Goal: Transaction & Acquisition: Register for event/course

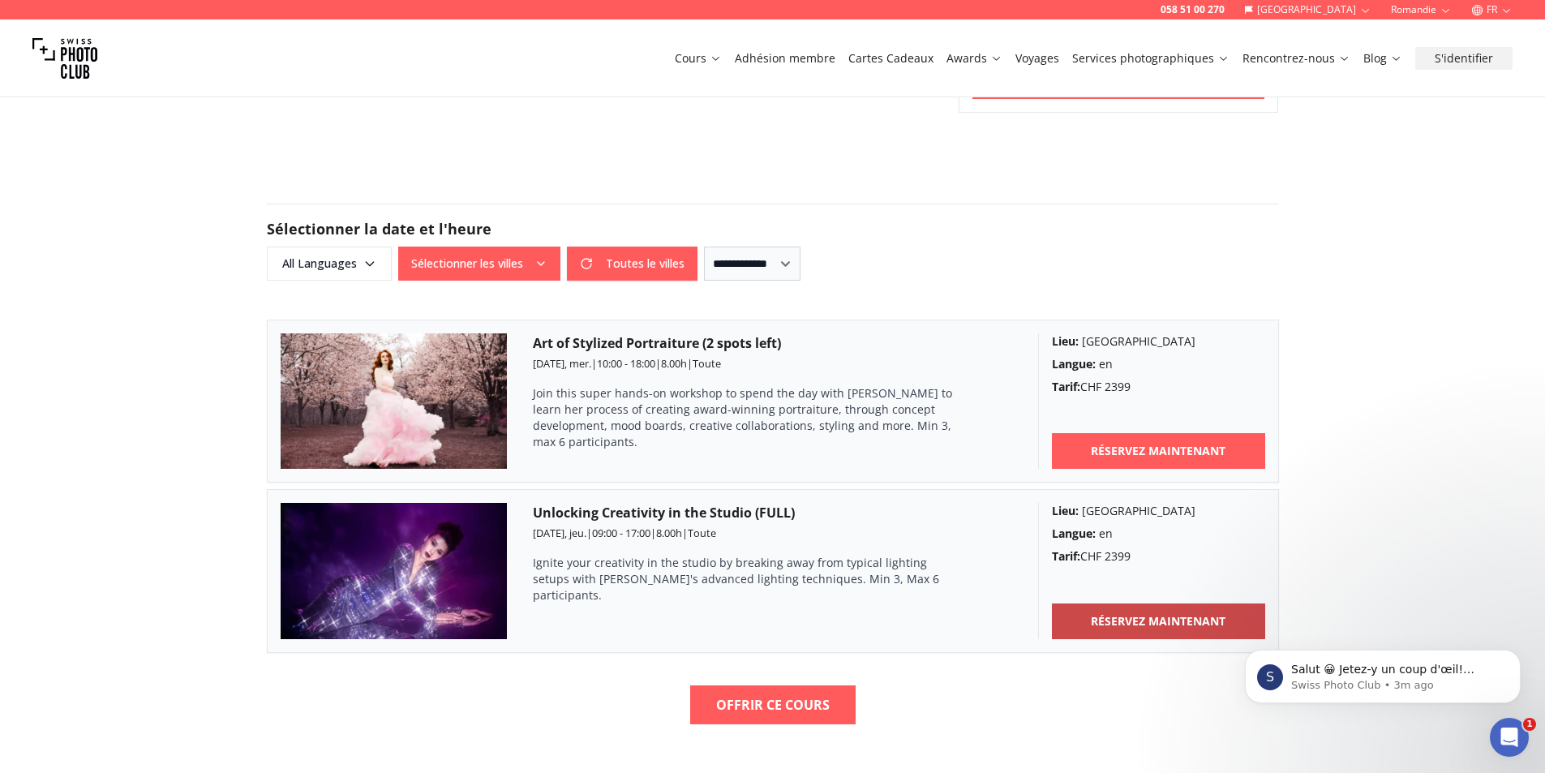
click at [1133, 620] on b "RÉSERVEZ MAINTENANT" at bounding box center [1158, 621] width 135 height 16
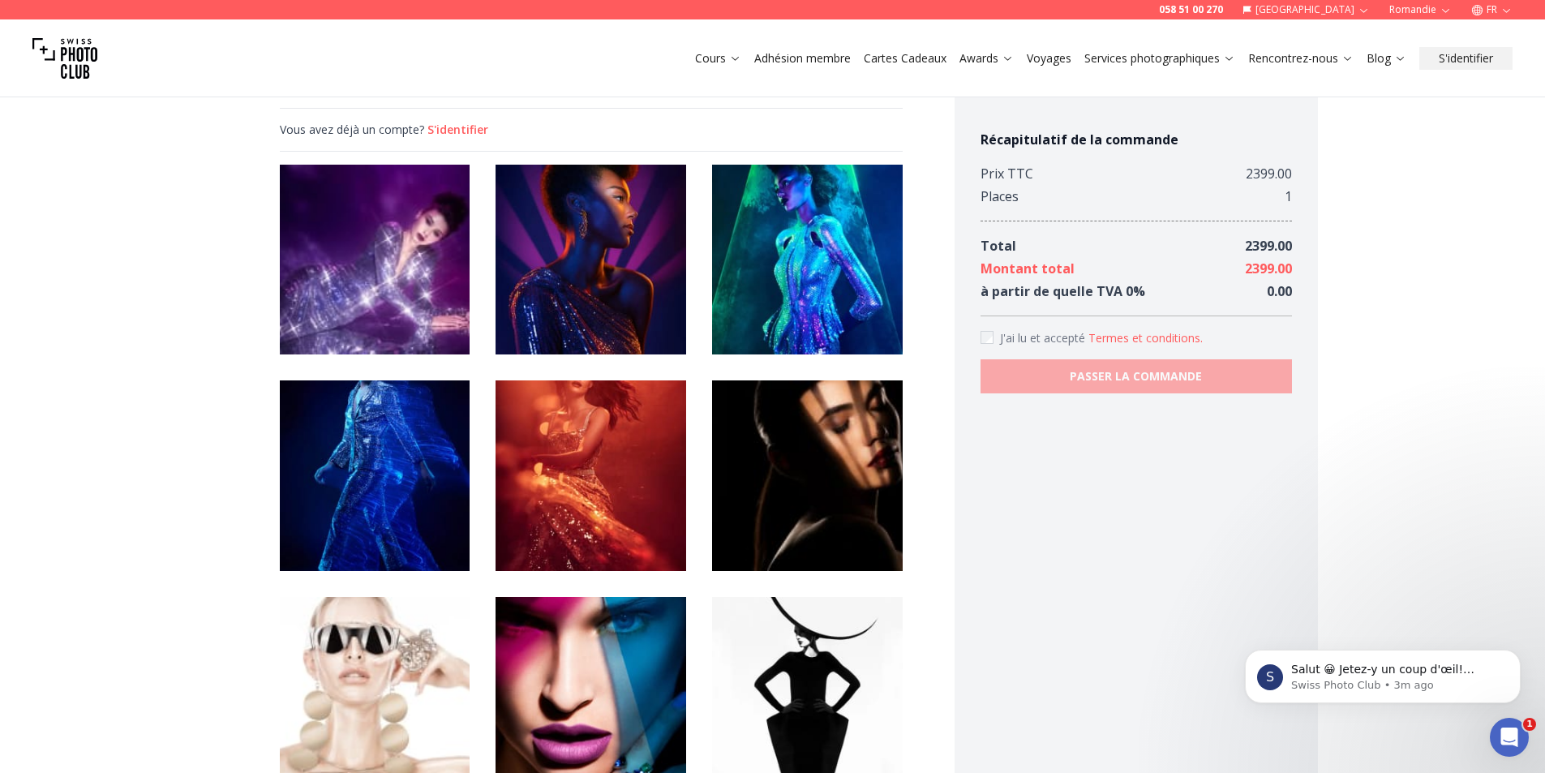
scroll to position [2109, 0]
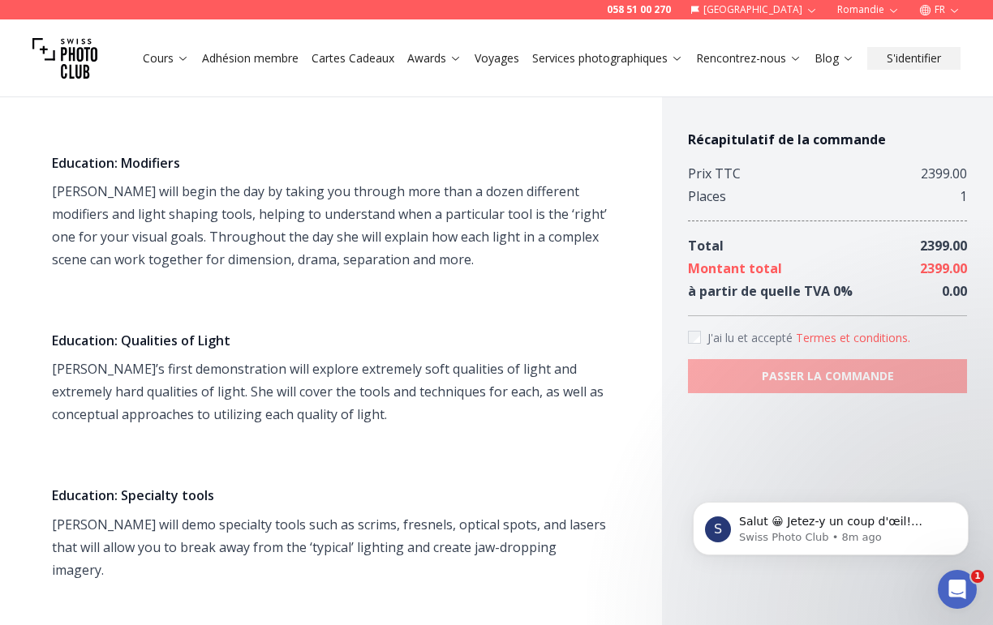
scroll to position [892, 0]
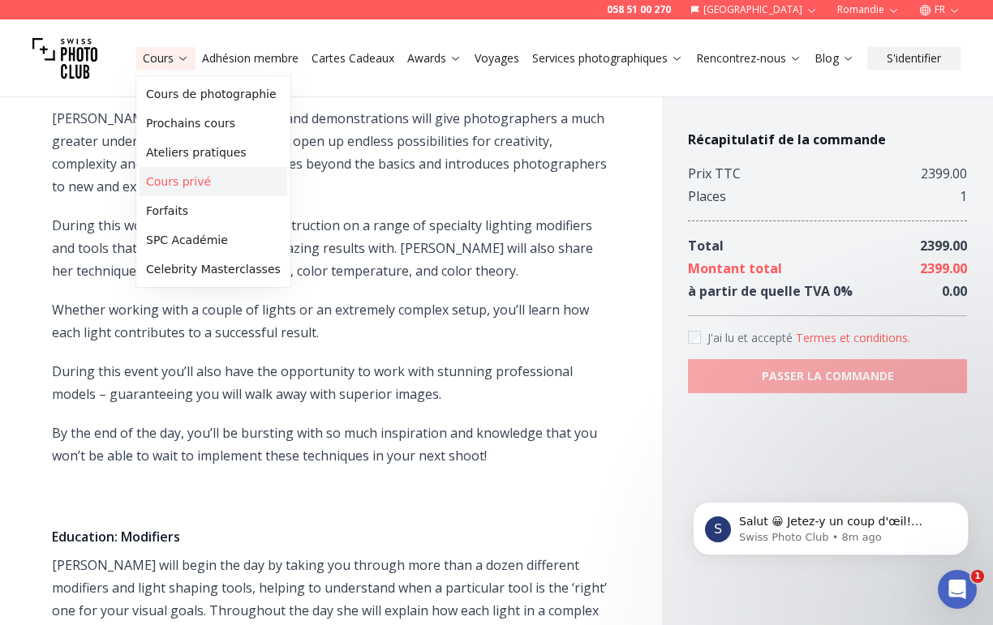
click at [210, 181] on link "Cours privé" at bounding box center [213, 181] width 148 height 29
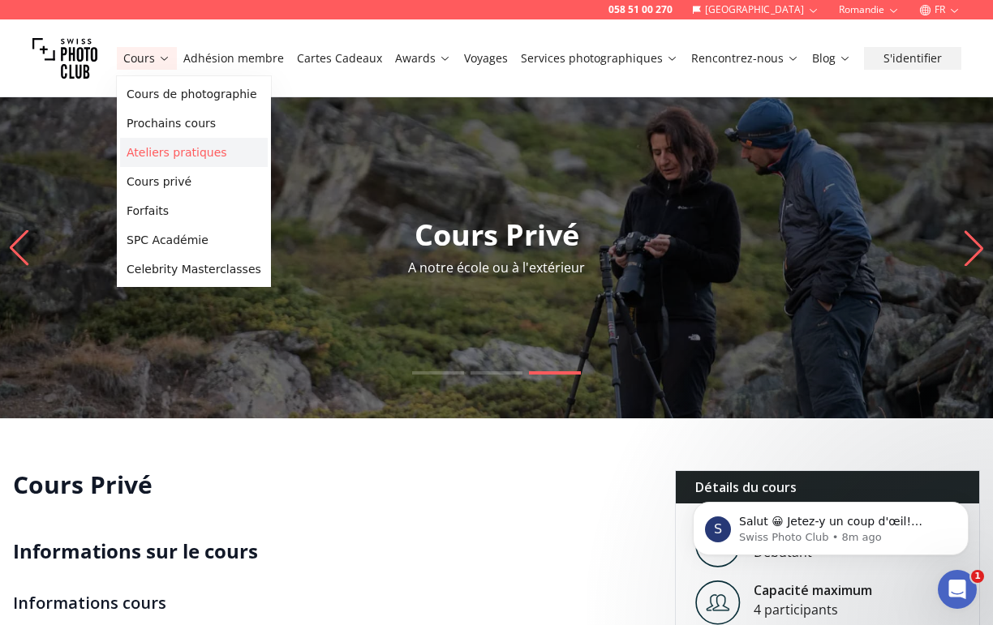
click at [198, 154] on link "Ateliers pratiques" at bounding box center [194, 152] width 148 height 29
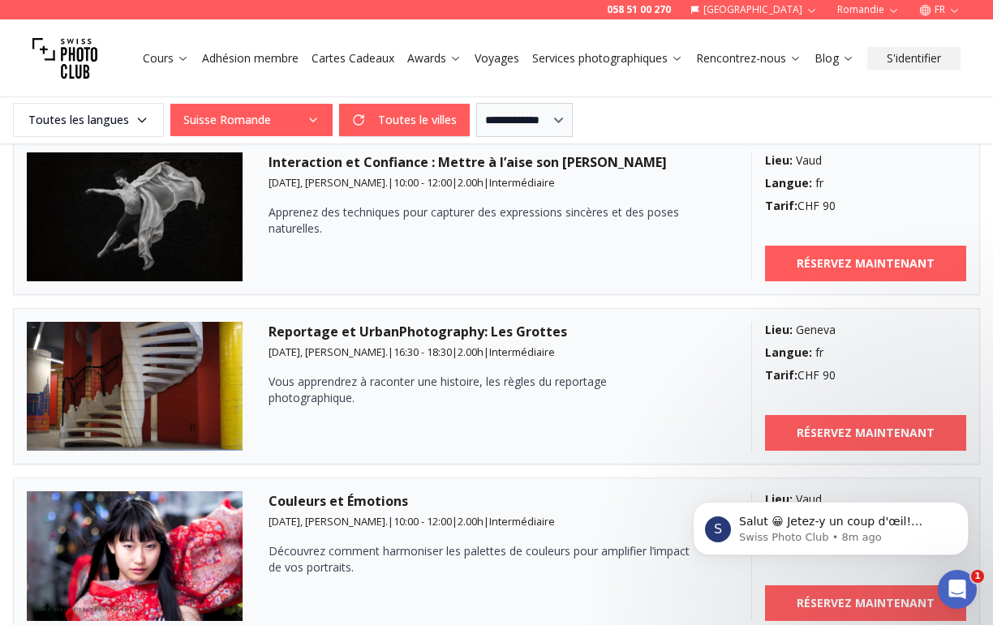
scroll to position [892, 0]
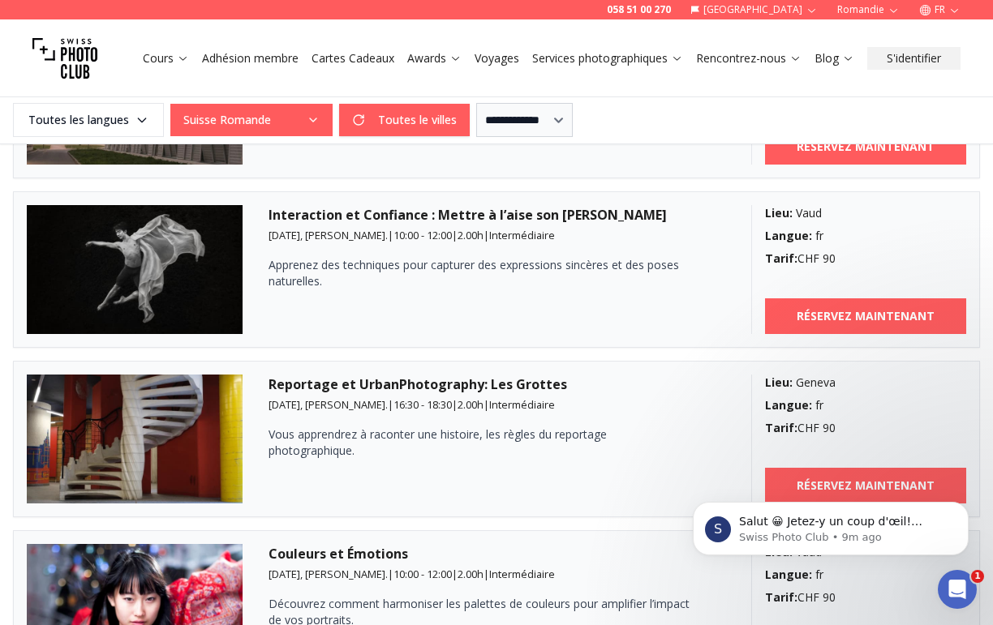
click at [359, 280] on p "Apprenez des techniques pour capturer des expressions sincères et des poses nat…" at bounding box center [479, 273] width 422 height 32
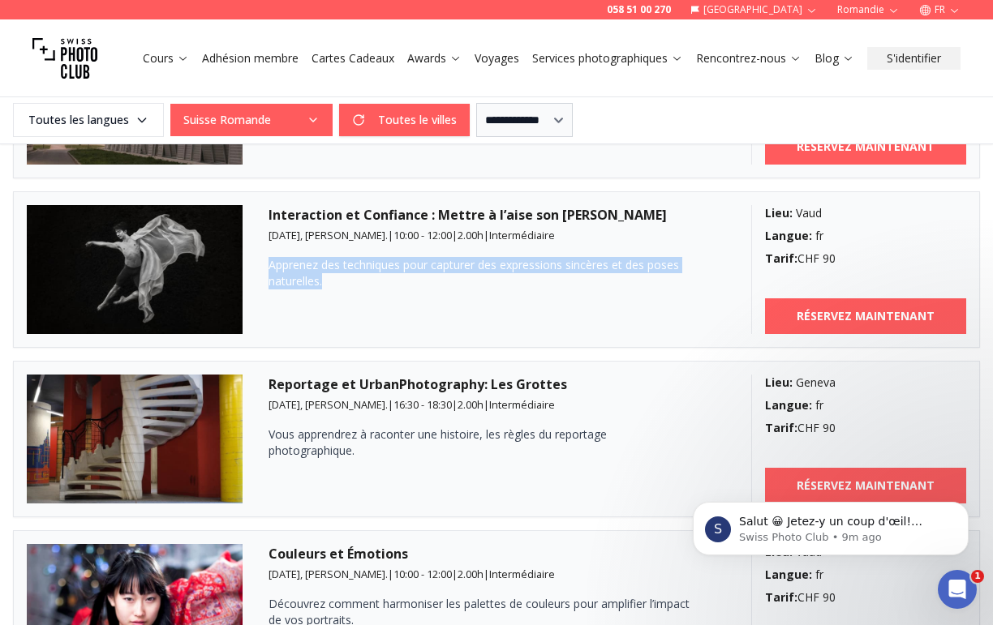
click at [359, 280] on p "Apprenez des techniques pour capturer des expressions sincères et des poses nat…" at bounding box center [479, 273] width 422 height 32
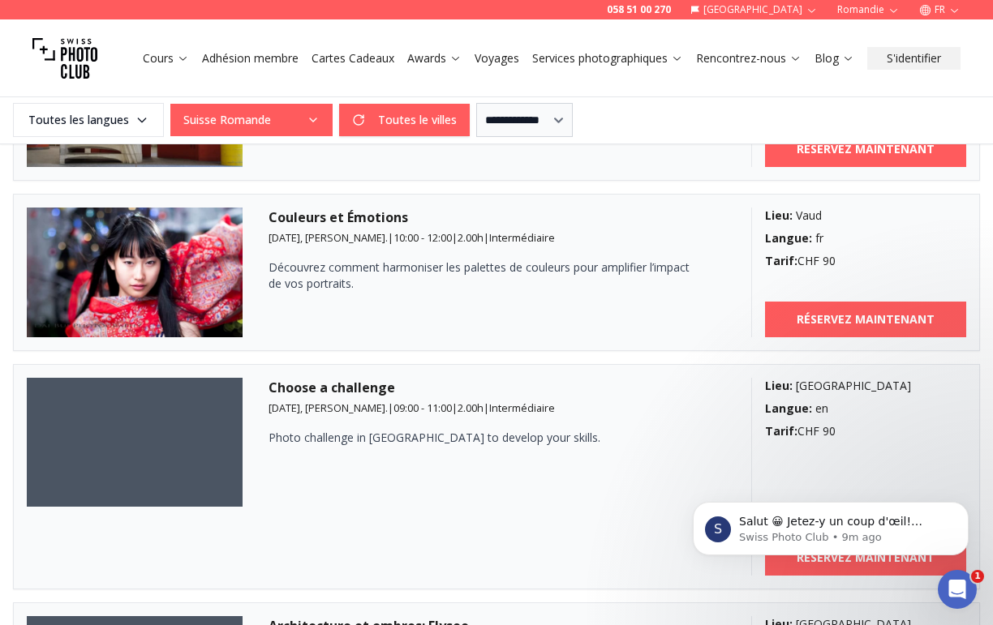
scroll to position [1216, 0]
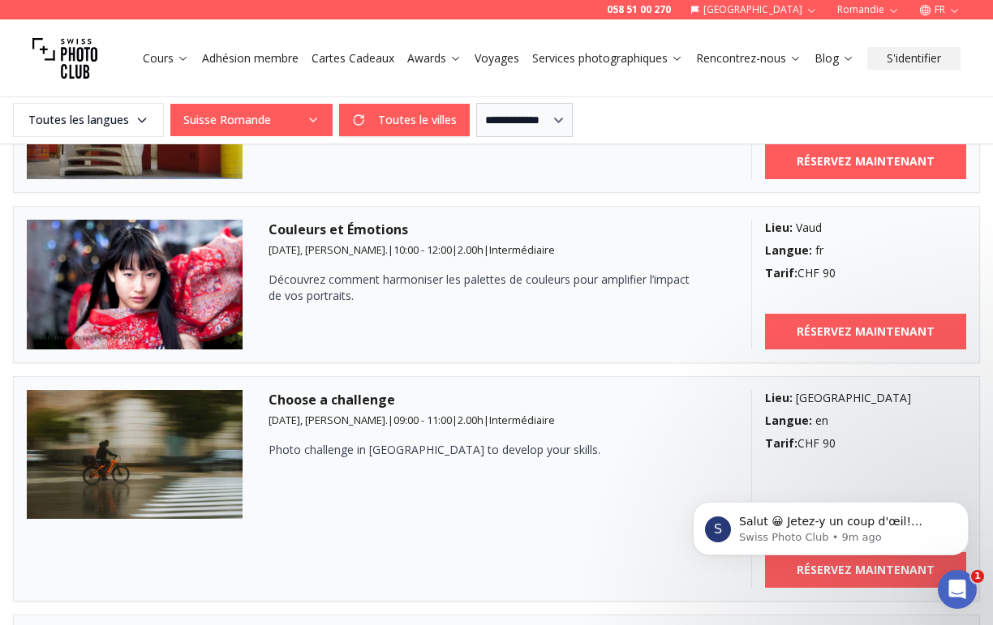
click at [359, 280] on p "Découvrez comment harmoniser les palettes de couleurs pour amplifier l’impact d…" at bounding box center [479, 288] width 422 height 32
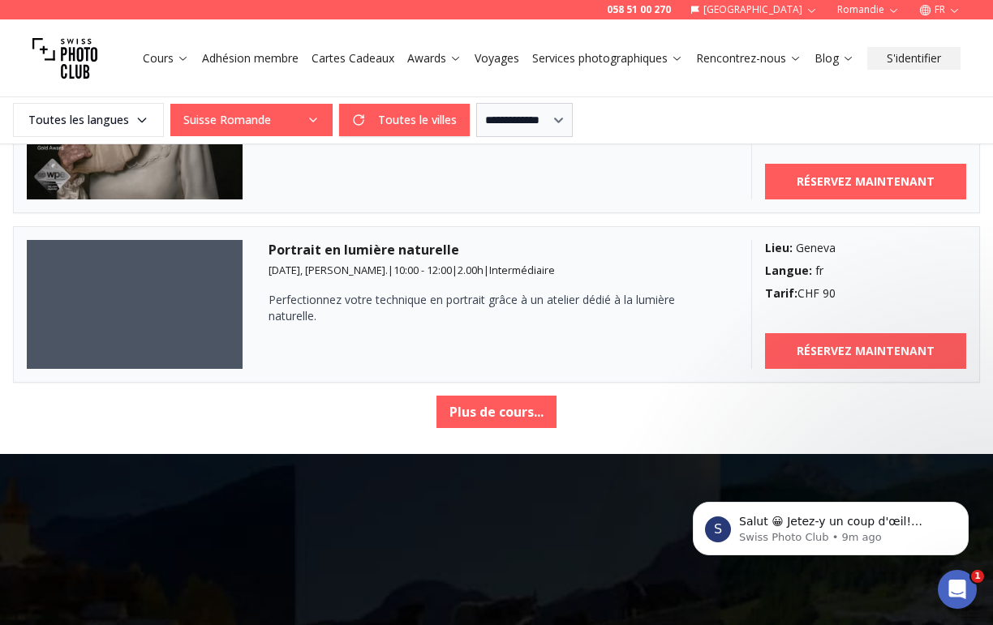
scroll to position [2838, 0]
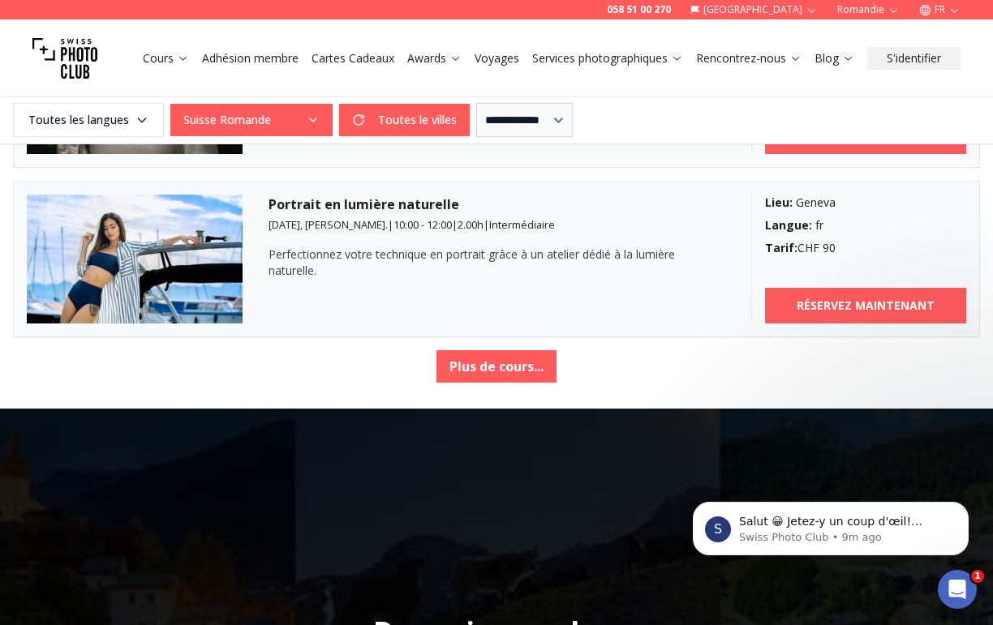
click at [379, 263] on p "Perfectionnez votre technique en portrait grâce à un atelier dédié à la lumière…" at bounding box center [479, 263] width 422 height 32
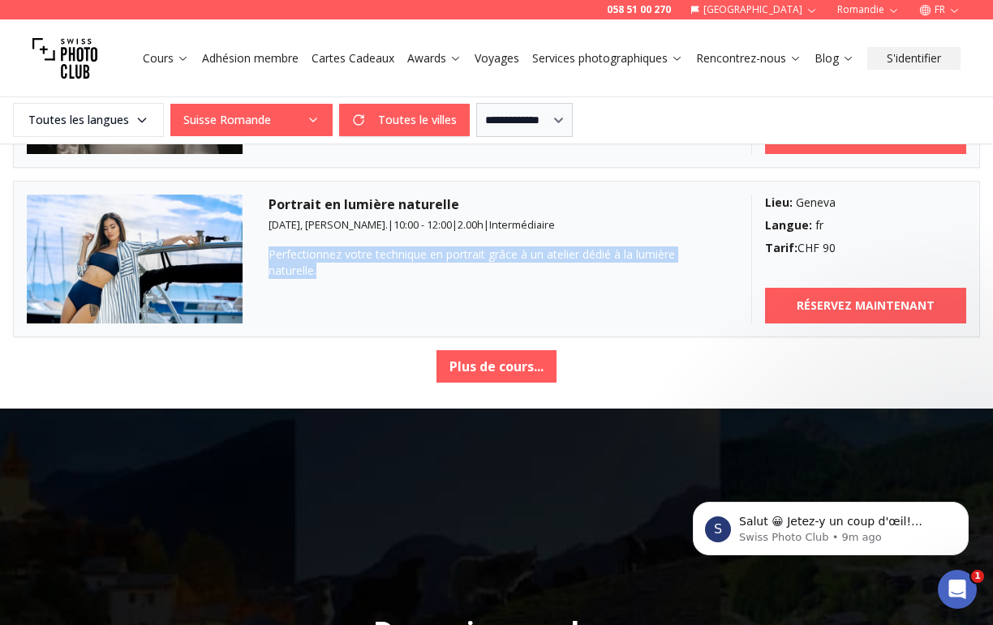
click at [379, 263] on p "Perfectionnez votre technique en portrait grâce à un atelier dédié à la lumière…" at bounding box center [479, 263] width 422 height 32
click at [380, 261] on p "Perfectionnez votre technique en portrait grâce à un atelier dédié à la lumière…" at bounding box center [479, 263] width 422 height 32
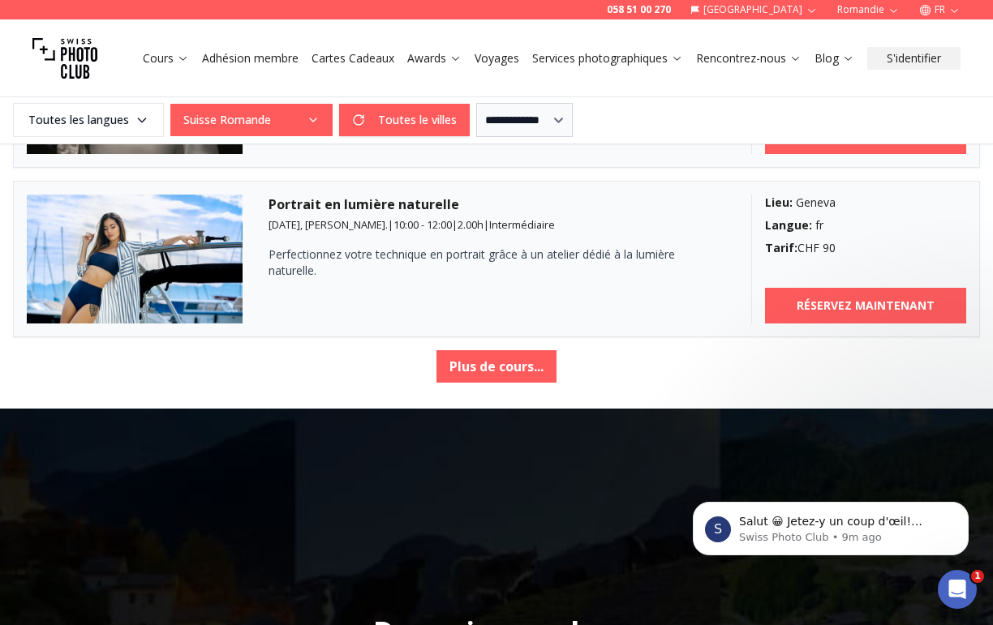
click at [380, 261] on p "Perfectionnez votre technique en portrait grâce à un atelier dédié à la lumière…" at bounding box center [479, 263] width 422 height 32
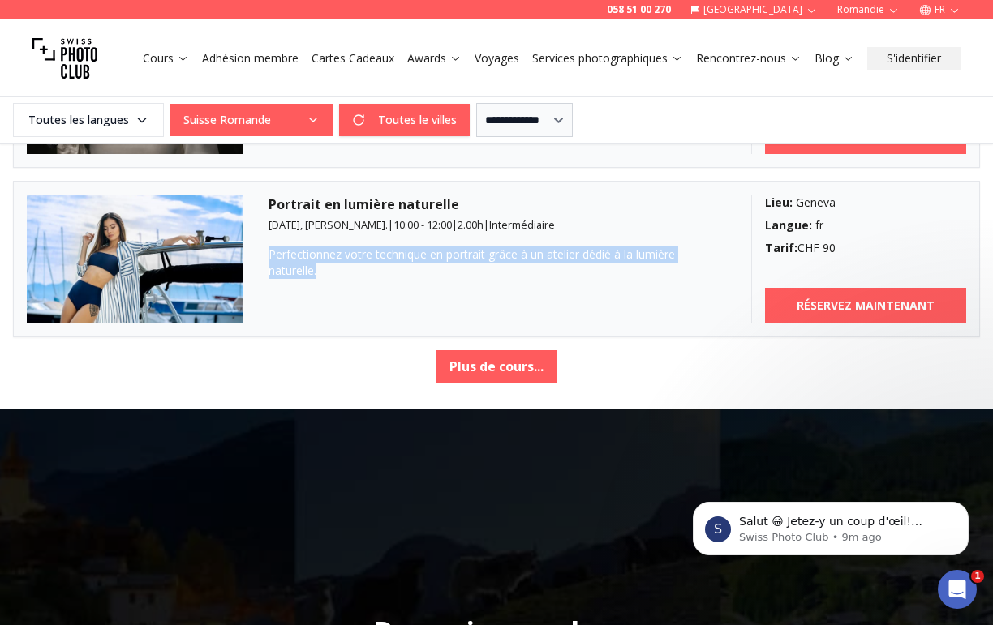
click at [160, 224] on img at bounding box center [135, 259] width 216 height 129
click at [466, 311] on div "Portrait en lumière naturelle [DATE], [PERSON_NAME]. | 10:00 - 12:00 | 2.00 h |…" at bounding box center [496, 259] width 457 height 129
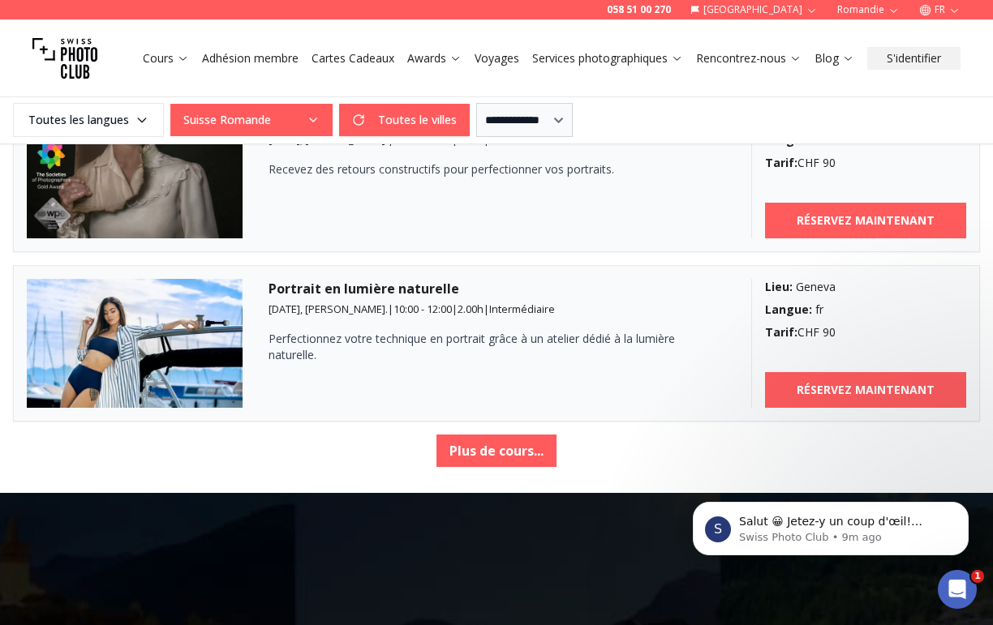
scroll to position [2676, 0]
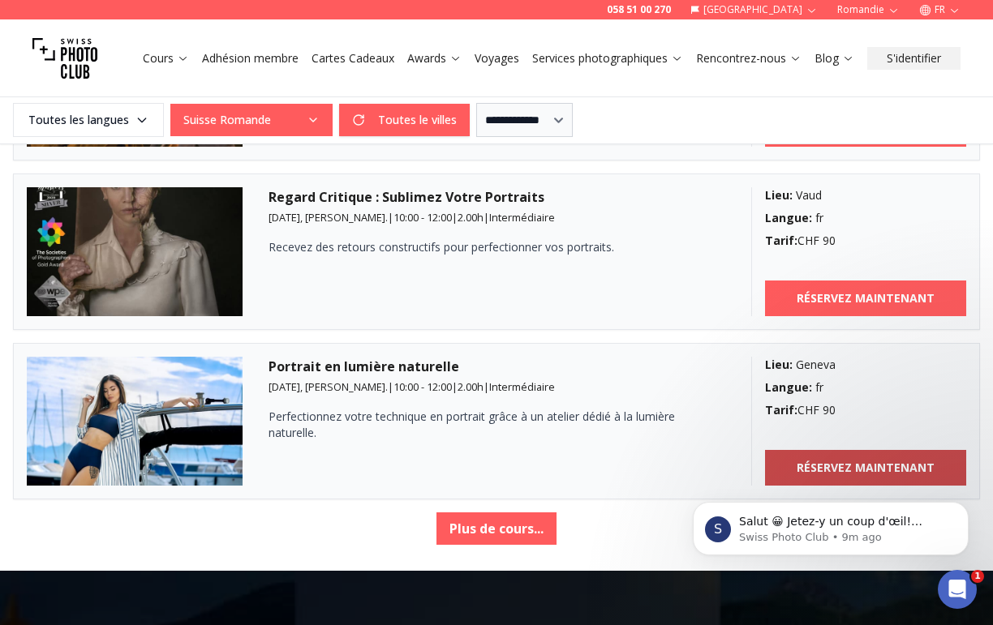
click at [840, 461] on b "RÉSERVEZ MAINTENANT" at bounding box center [865, 468] width 138 height 16
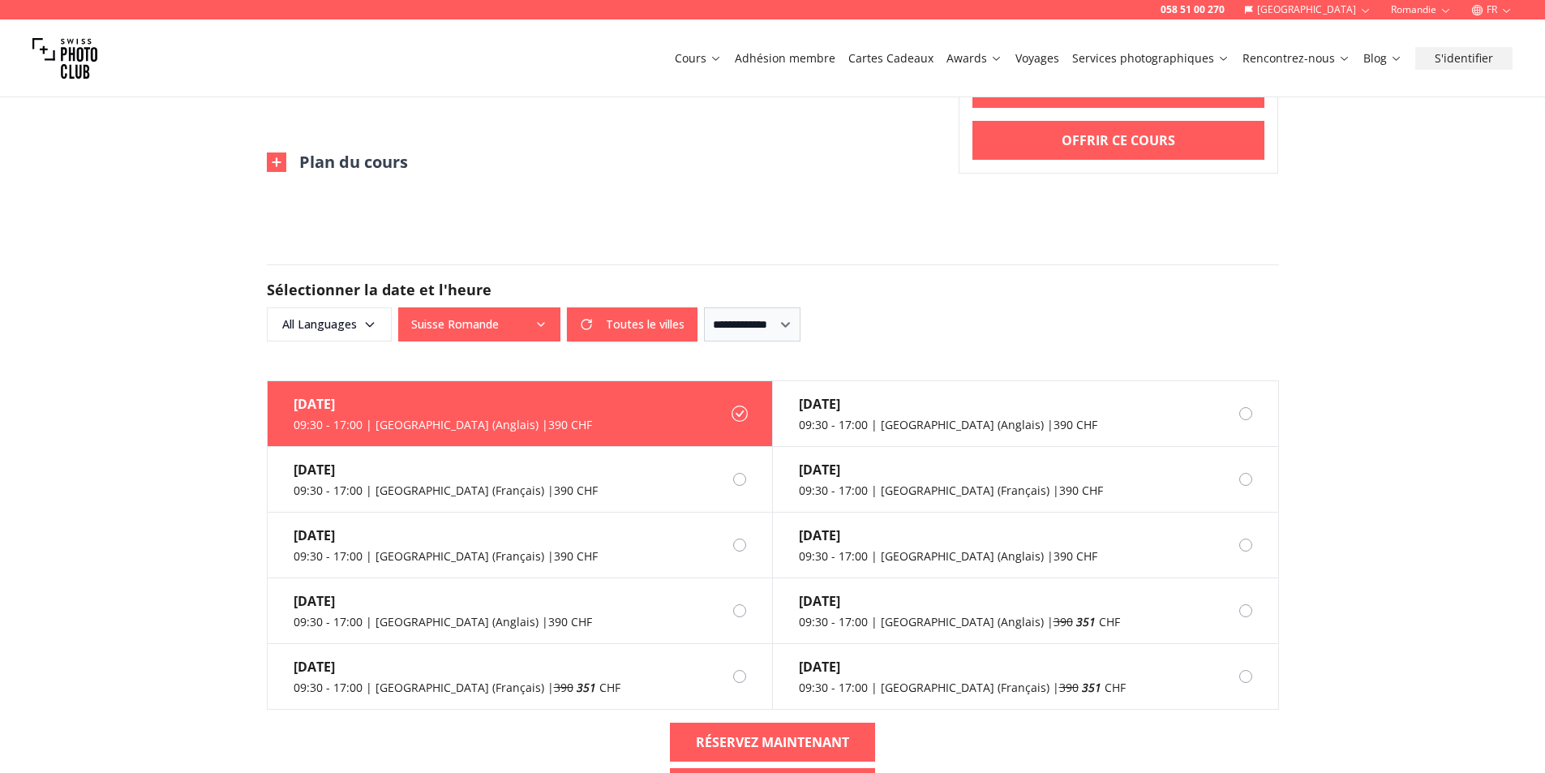
scroll to position [1703, 0]
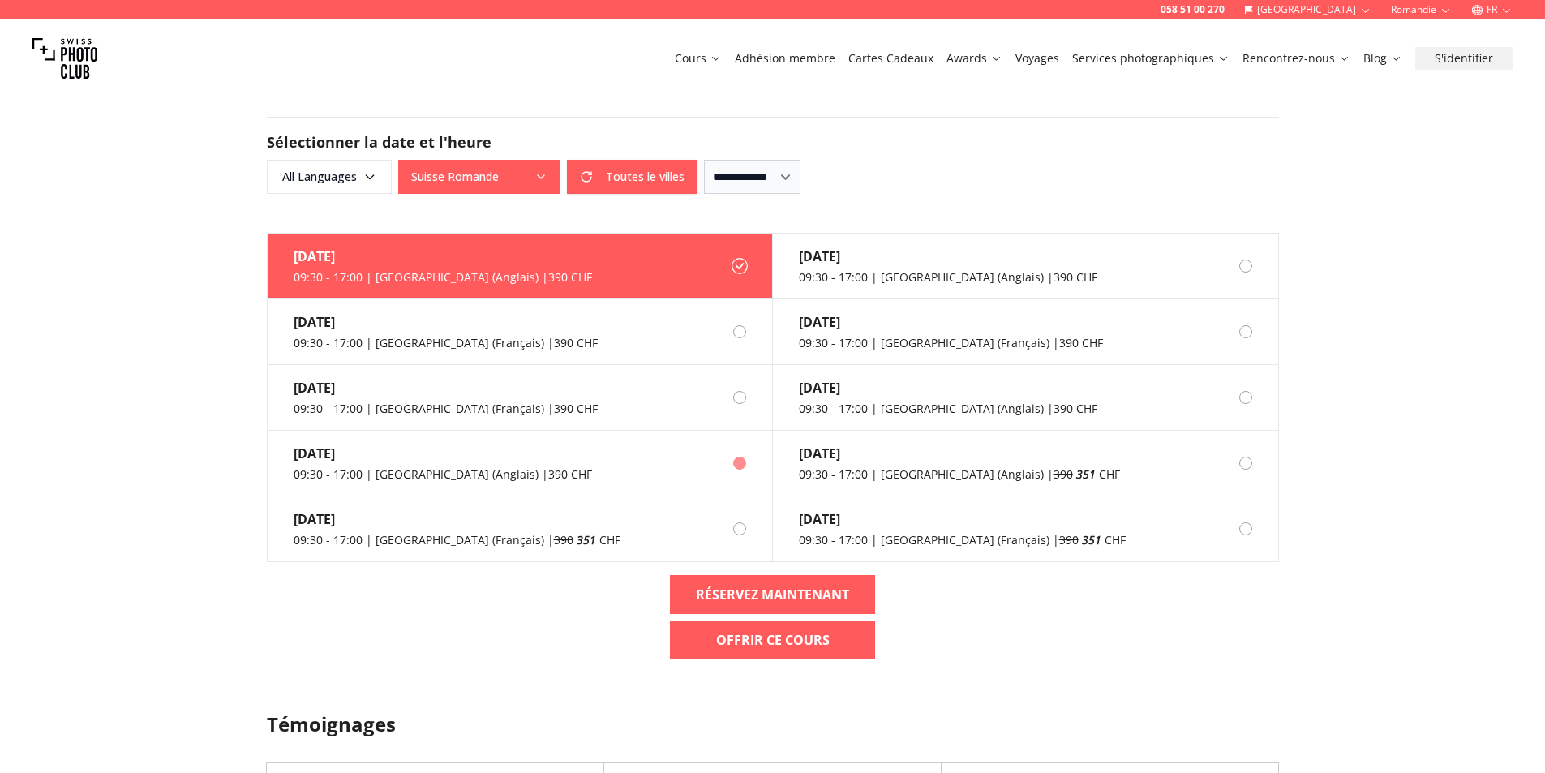
click at [501, 473] on div "09:30 - 17:00 | Geneva (Anglais) | 390 CHF" at bounding box center [443, 474] width 298 height 16
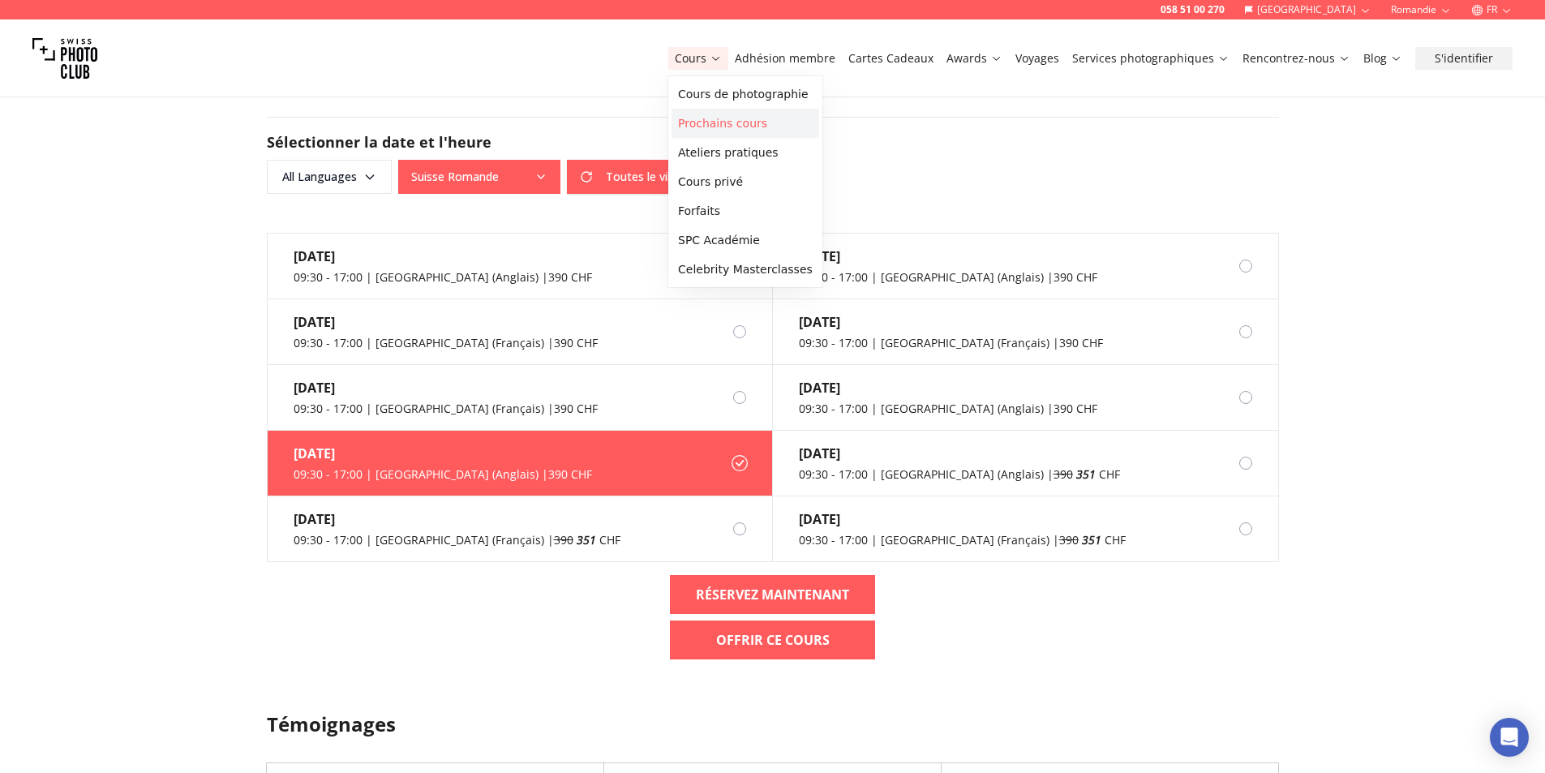
click at [754, 127] on link "Prochains cours" at bounding box center [745, 123] width 148 height 29
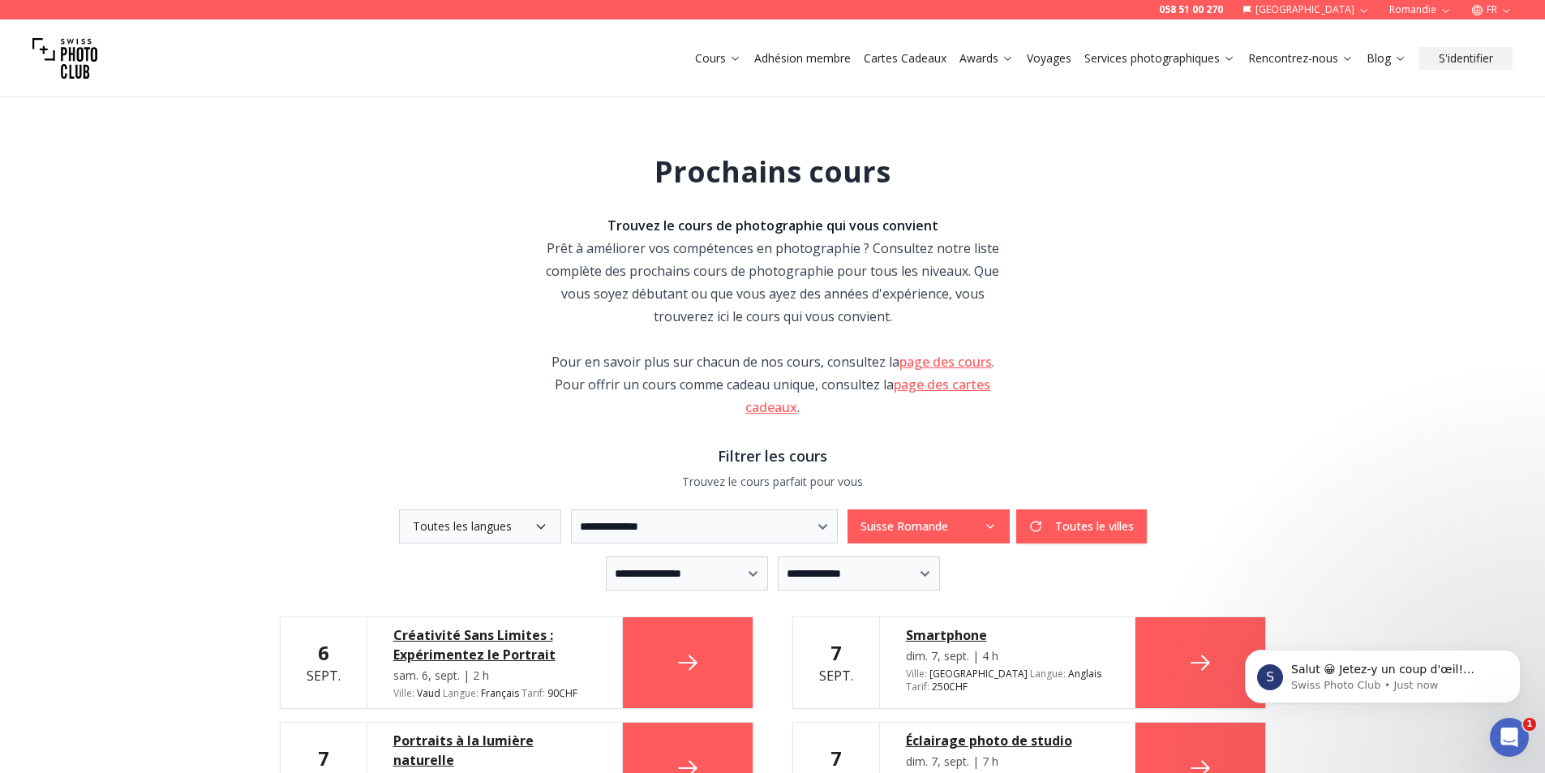
drag, startPoint x: 153, startPoint y: 521, endPoint x: 206, endPoint y: 160, distance: 364.7
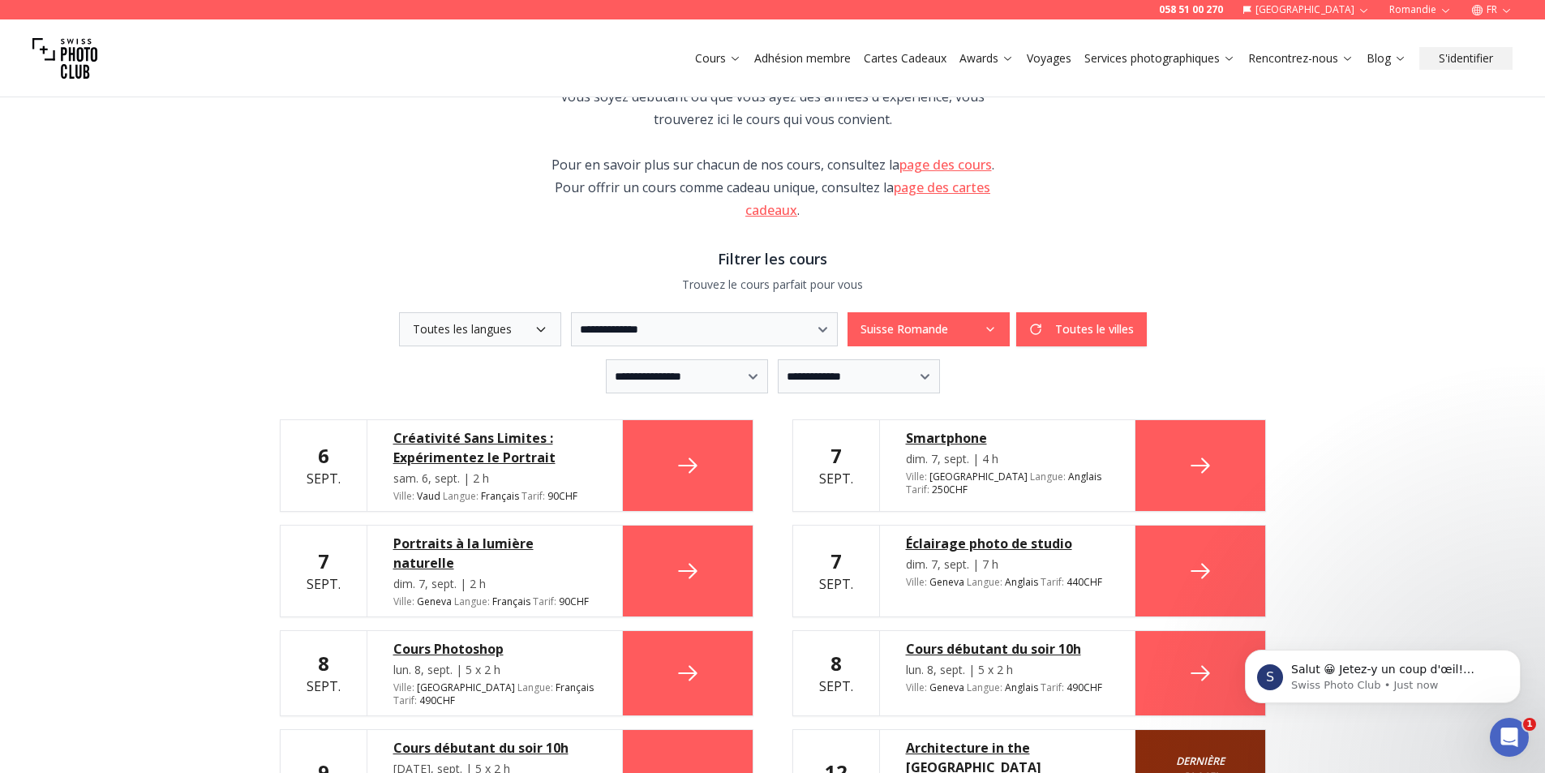
scroll to position [243, 0]
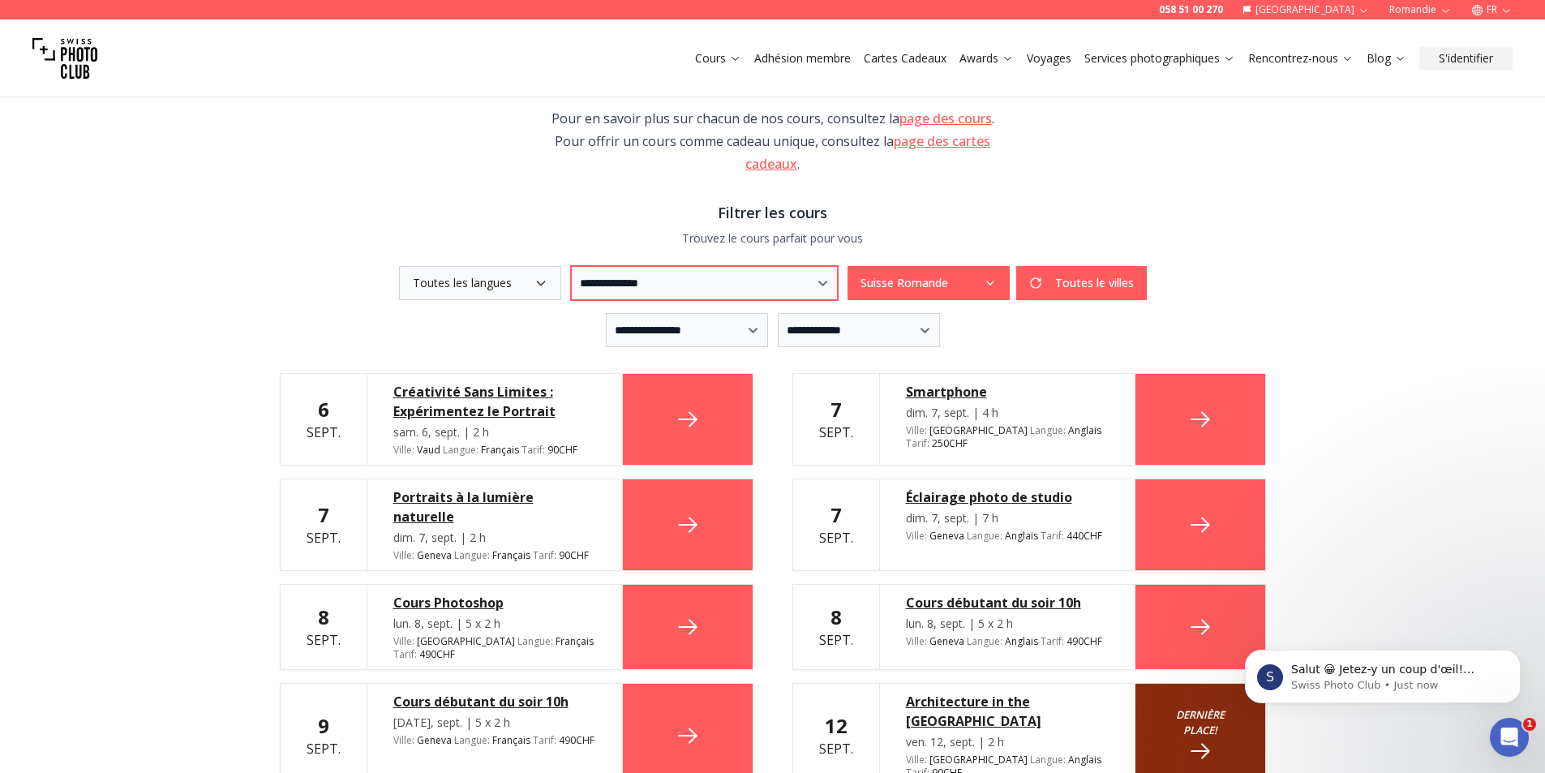
click at [654, 277] on select "**********" at bounding box center [704, 283] width 267 height 34
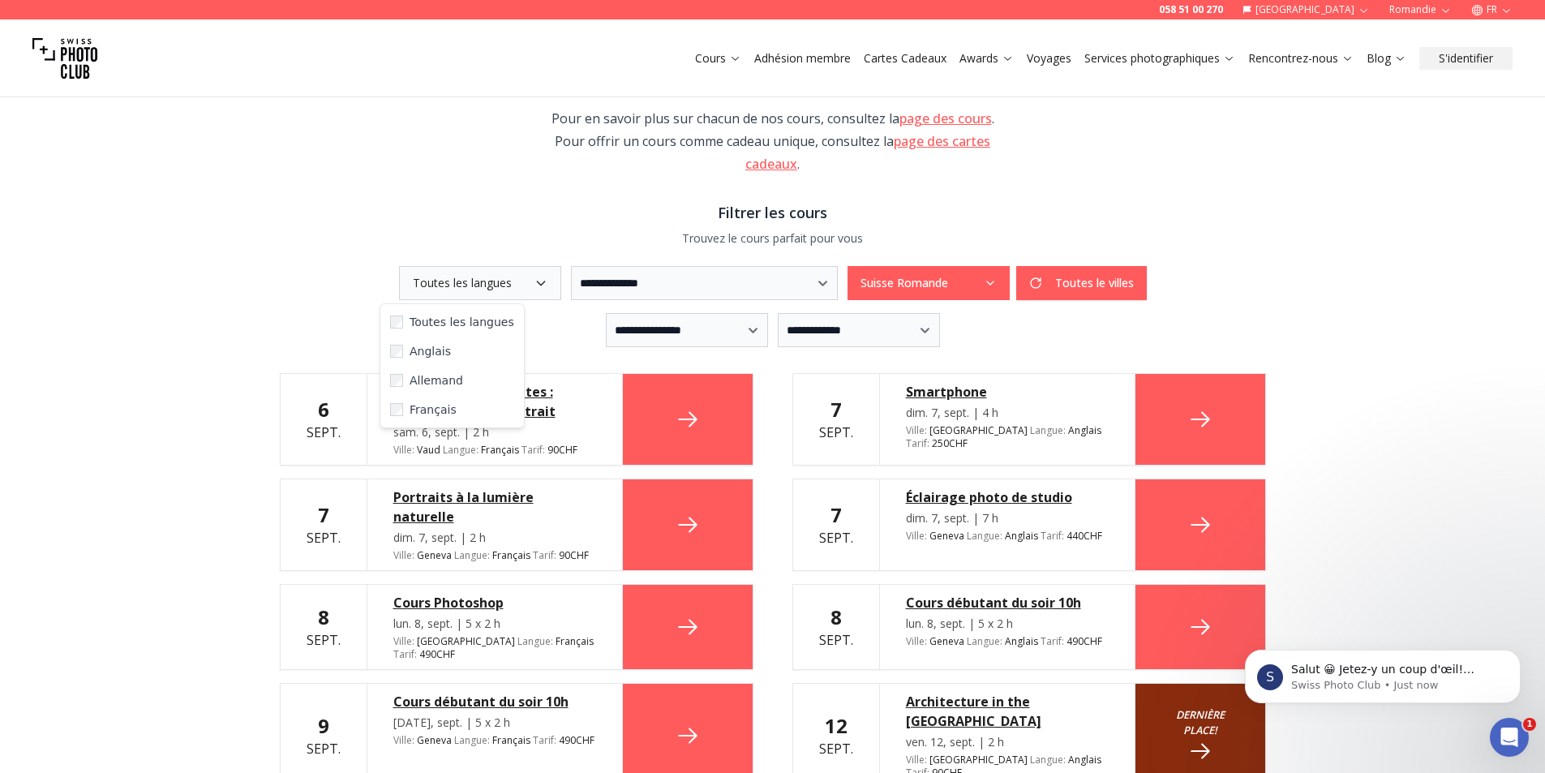
click at [534, 287] on icon "button" at bounding box center [540, 283] width 13 height 13
click at [439, 350] on span "Anglais" at bounding box center [430, 351] width 41 height 16
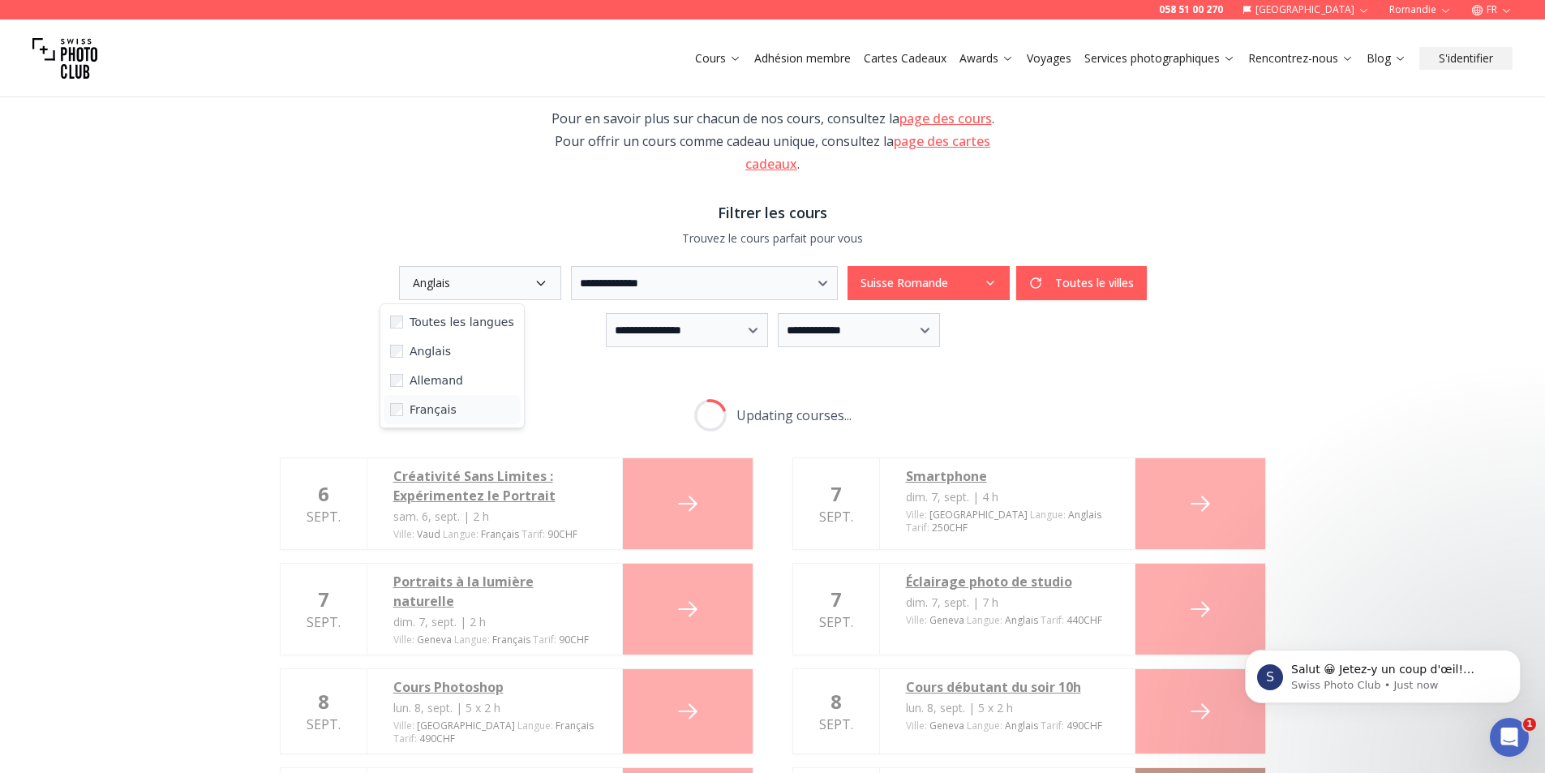
click at [427, 416] on span "Français" at bounding box center [433, 409] width 47 height 16
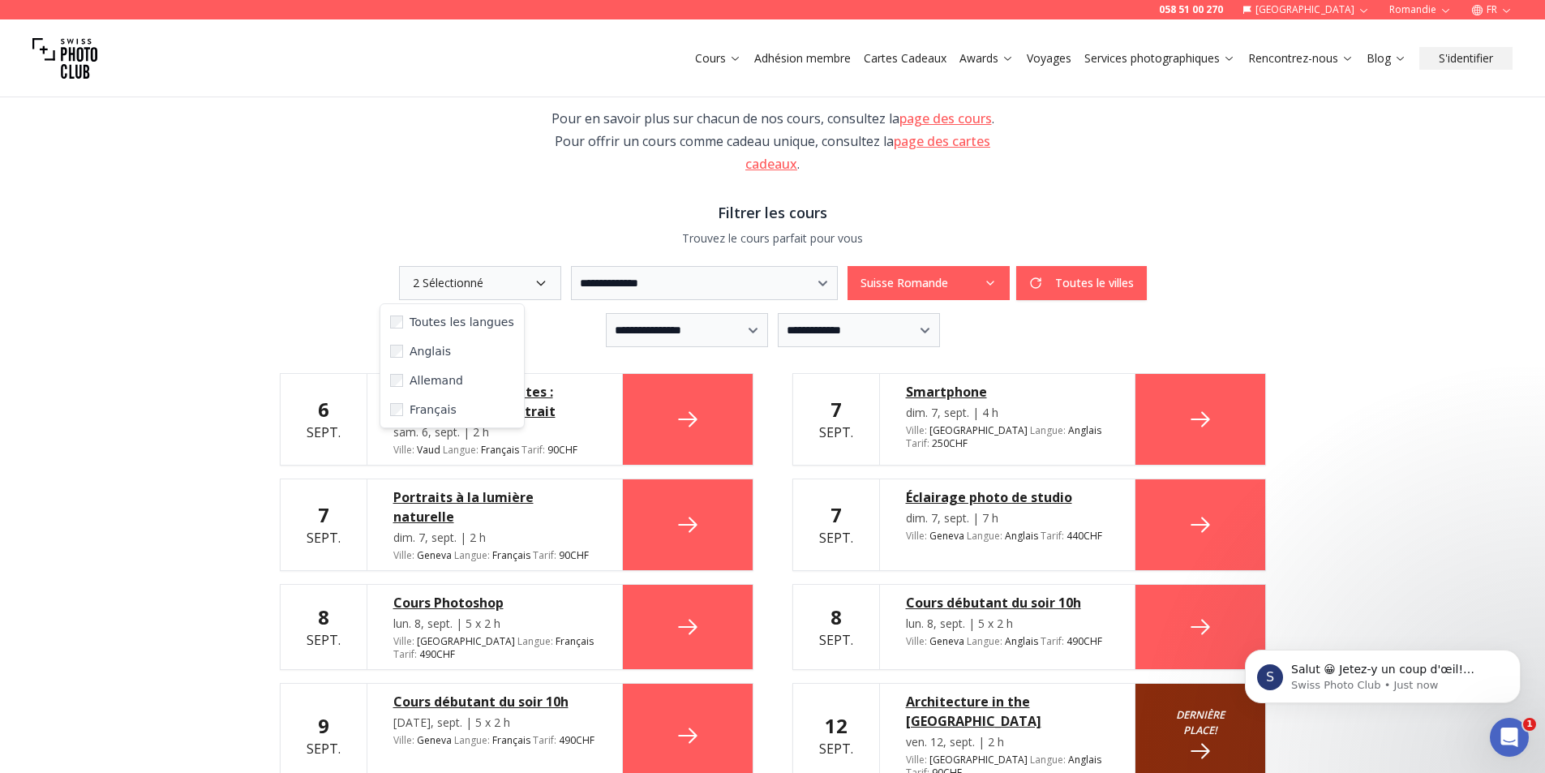
click at [950, 285] on button "Suisse Romande" at bounding box center [928, 283] width 162 height 34
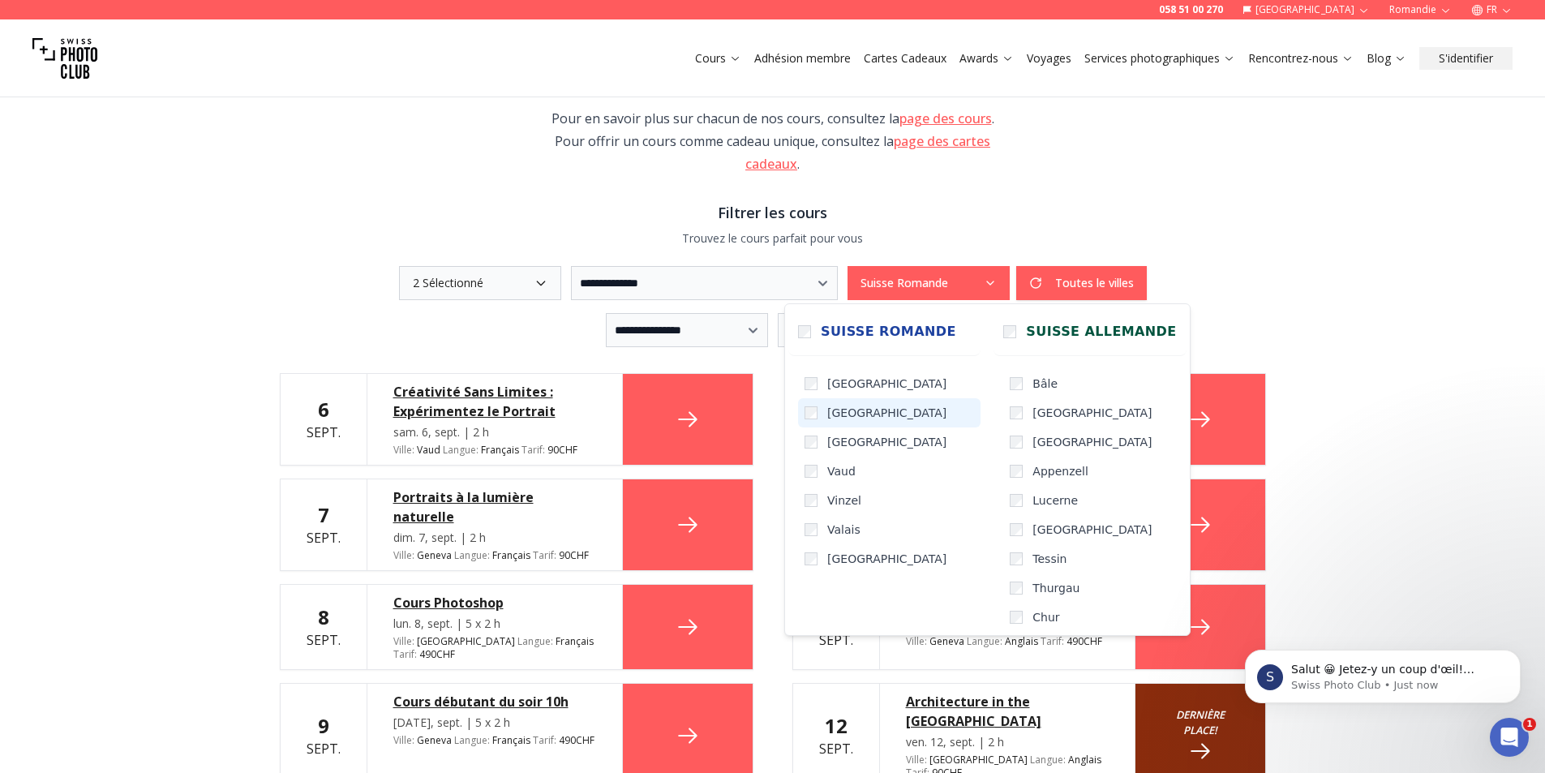
click at [851, 412] on span "[GEOGRAPHIC_DATA]" at bounding box center [886, 413] width 119 height 16
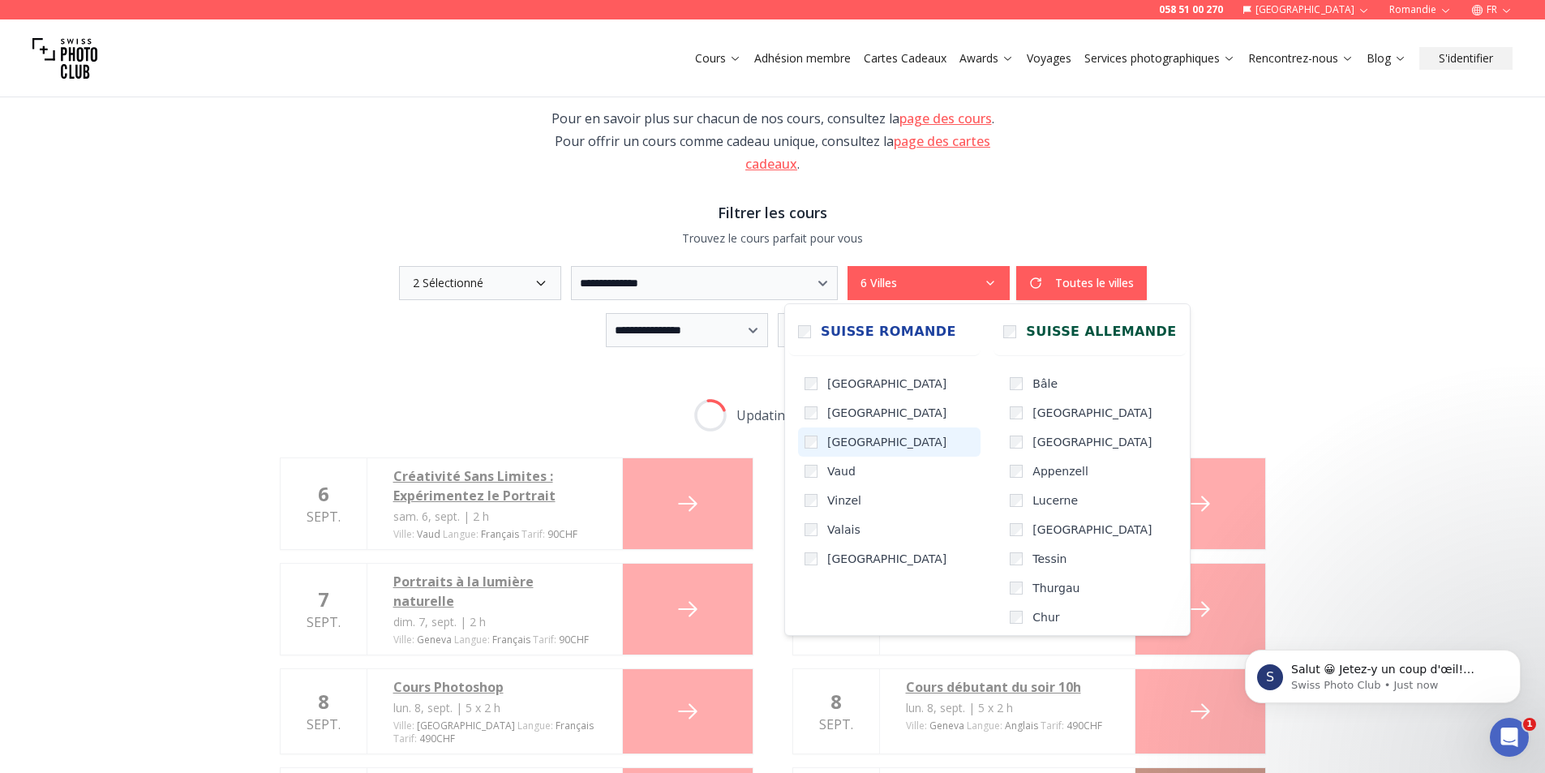
click at [843, 438] on span "Neuchâtel" at bounding box center [886, 442] width 119 height 16
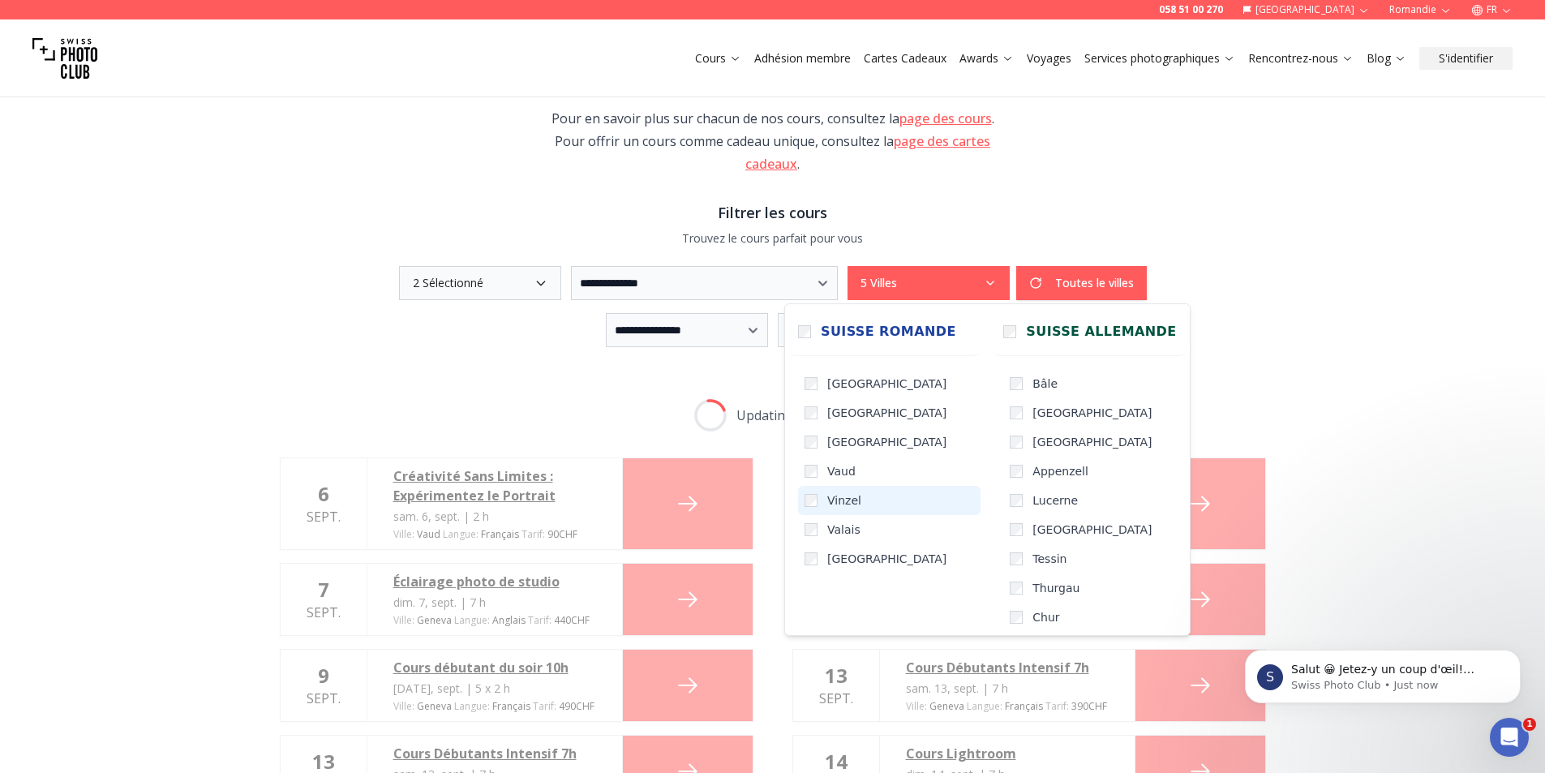
click at [841, 477] on span "Vaud" at bounding box center [841, 471] width 28 height 16
click at [845, 500] on span "Vinzel" at bounding box center [844, 500] width 34 height 16
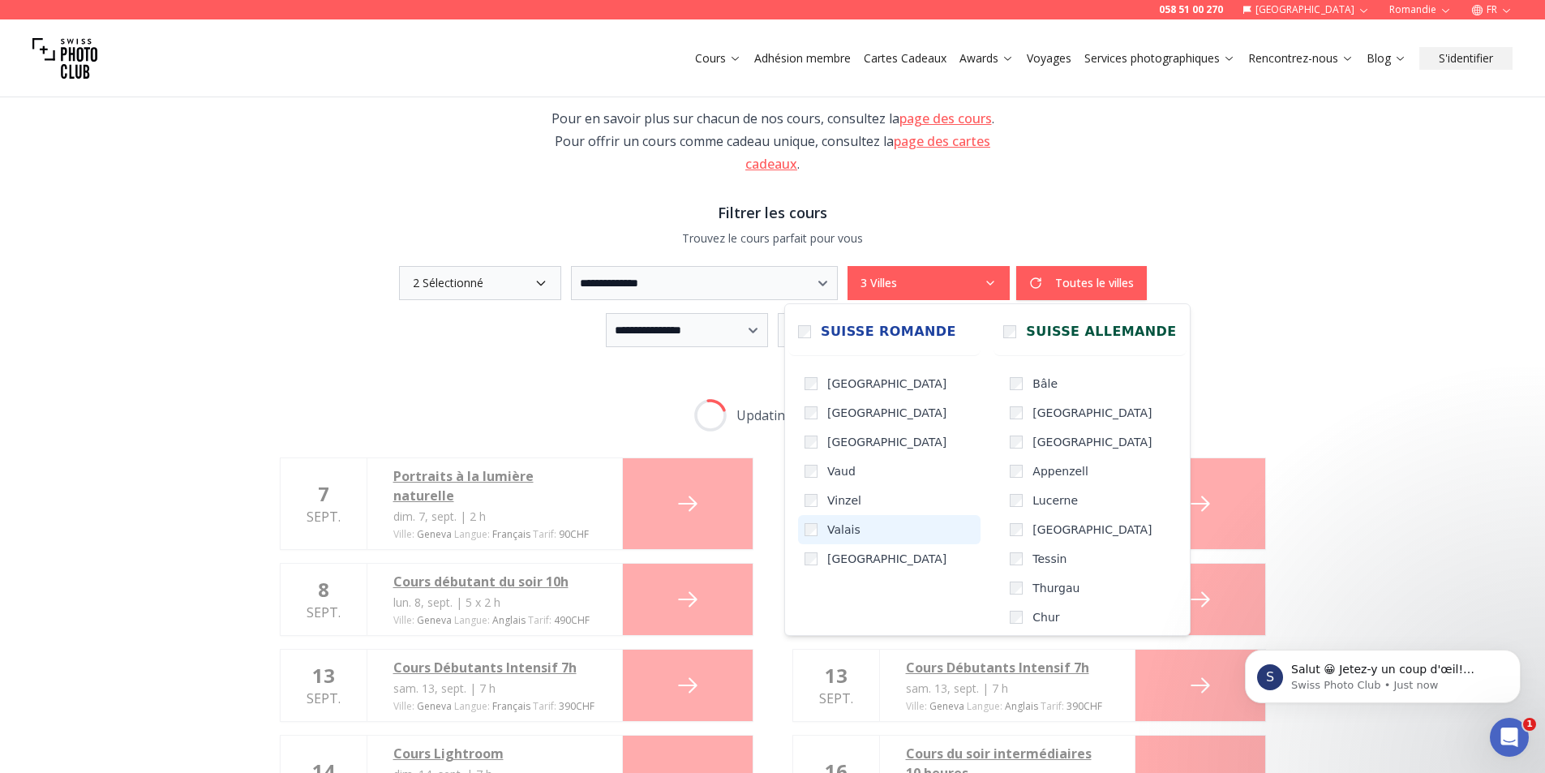
click at [848, 535] on span "Valais" at bounding box center [843, 529] width 33 height 16
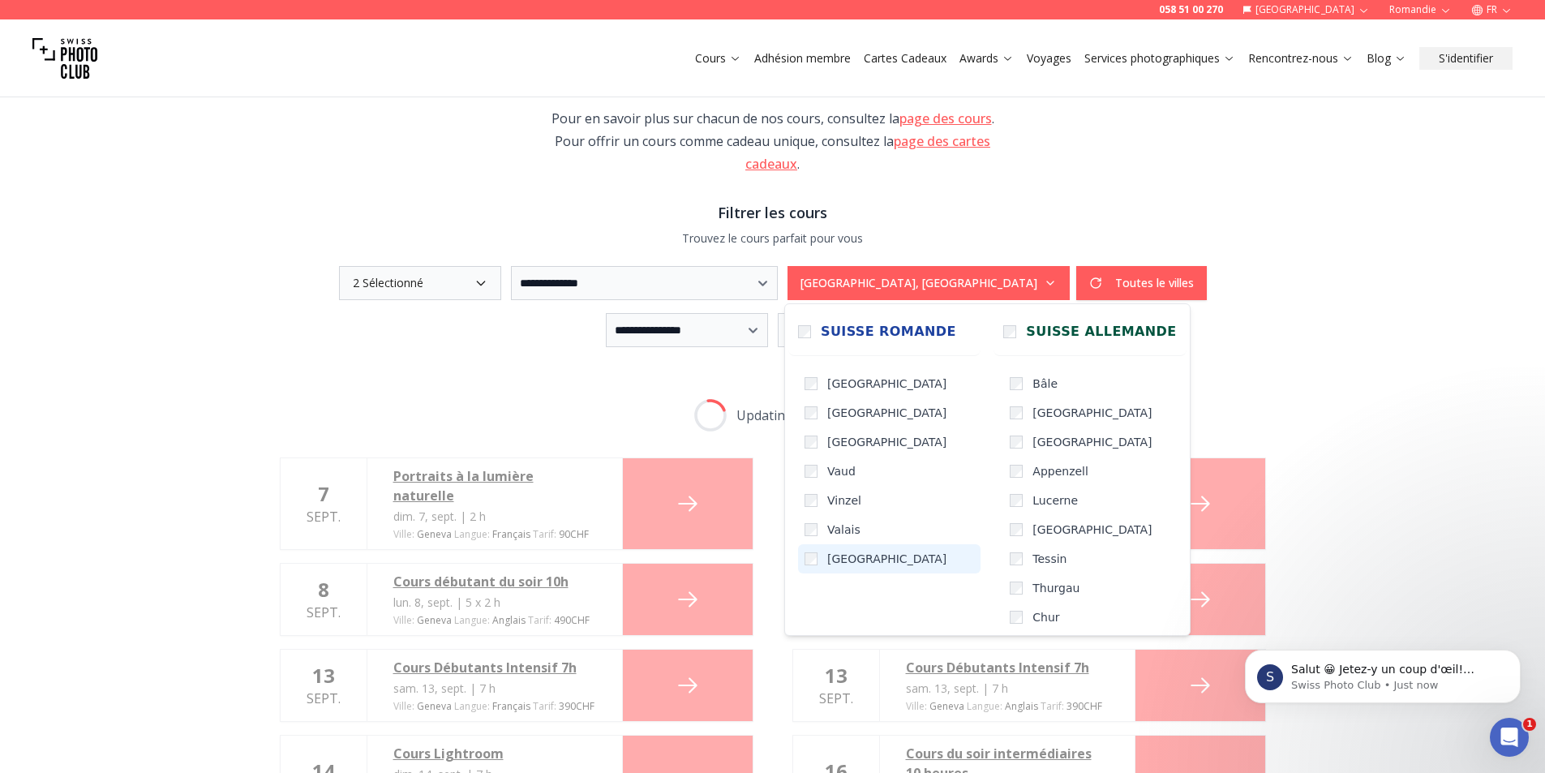
click at [843, 570] on label "Fribourg" at bounding box center [889, 558] width 182 height 29
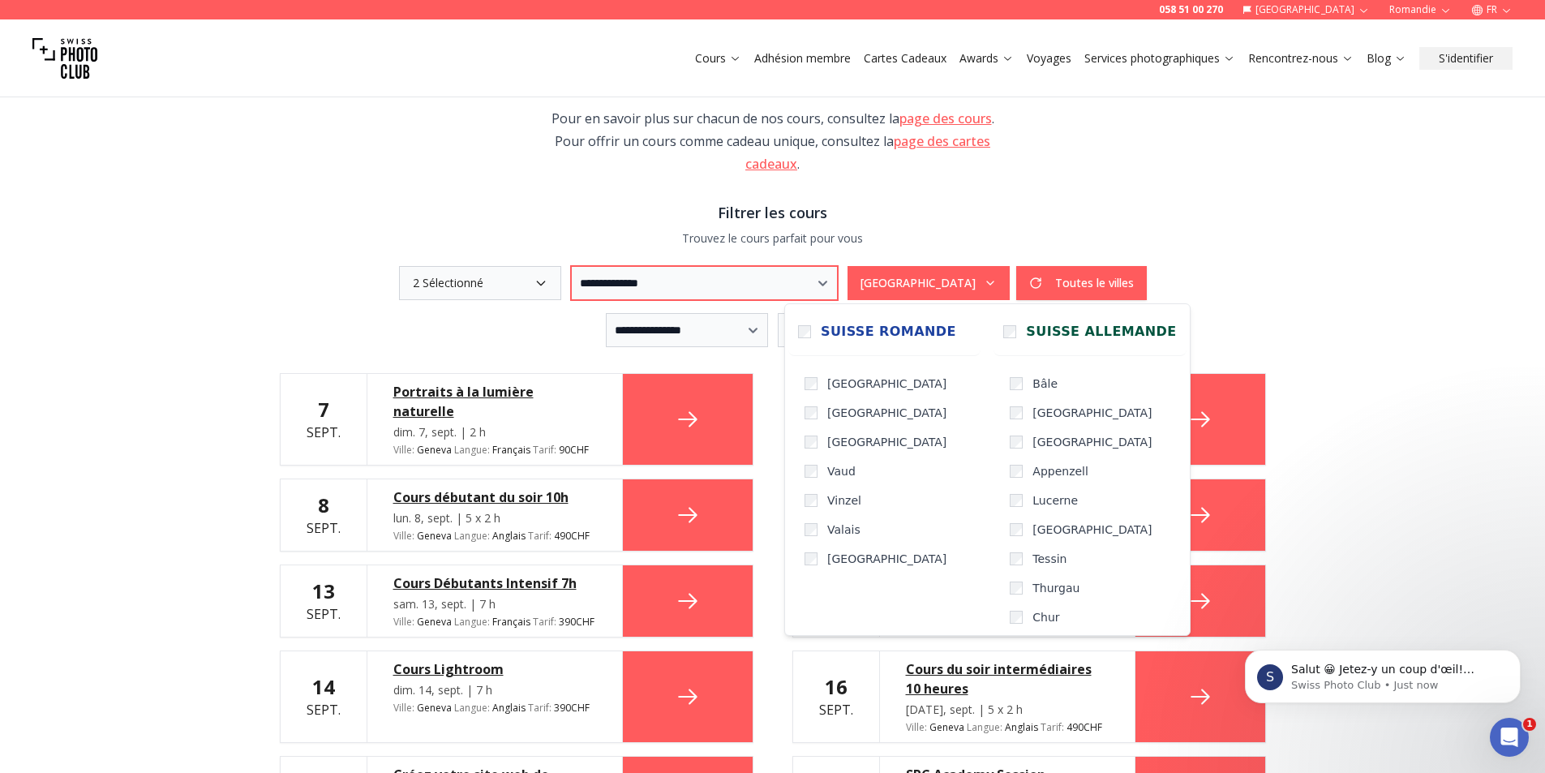
click at [682, 281] on select "**********" at bounding box center [704, 283] width 267 height 34
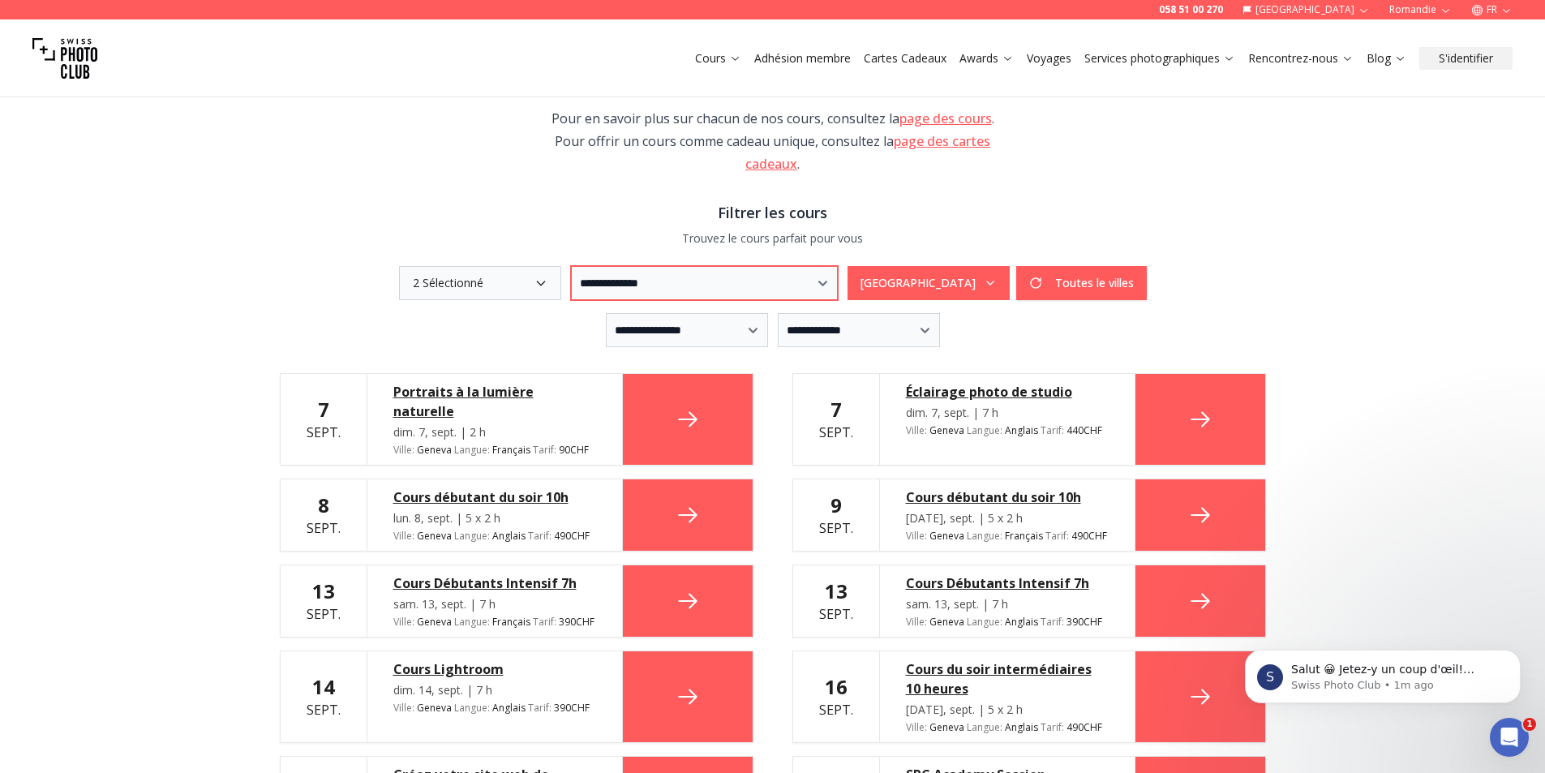
click at [571, 266] on select "**********" at bounding box center [704, 283] width 267 height 34
select select "***"
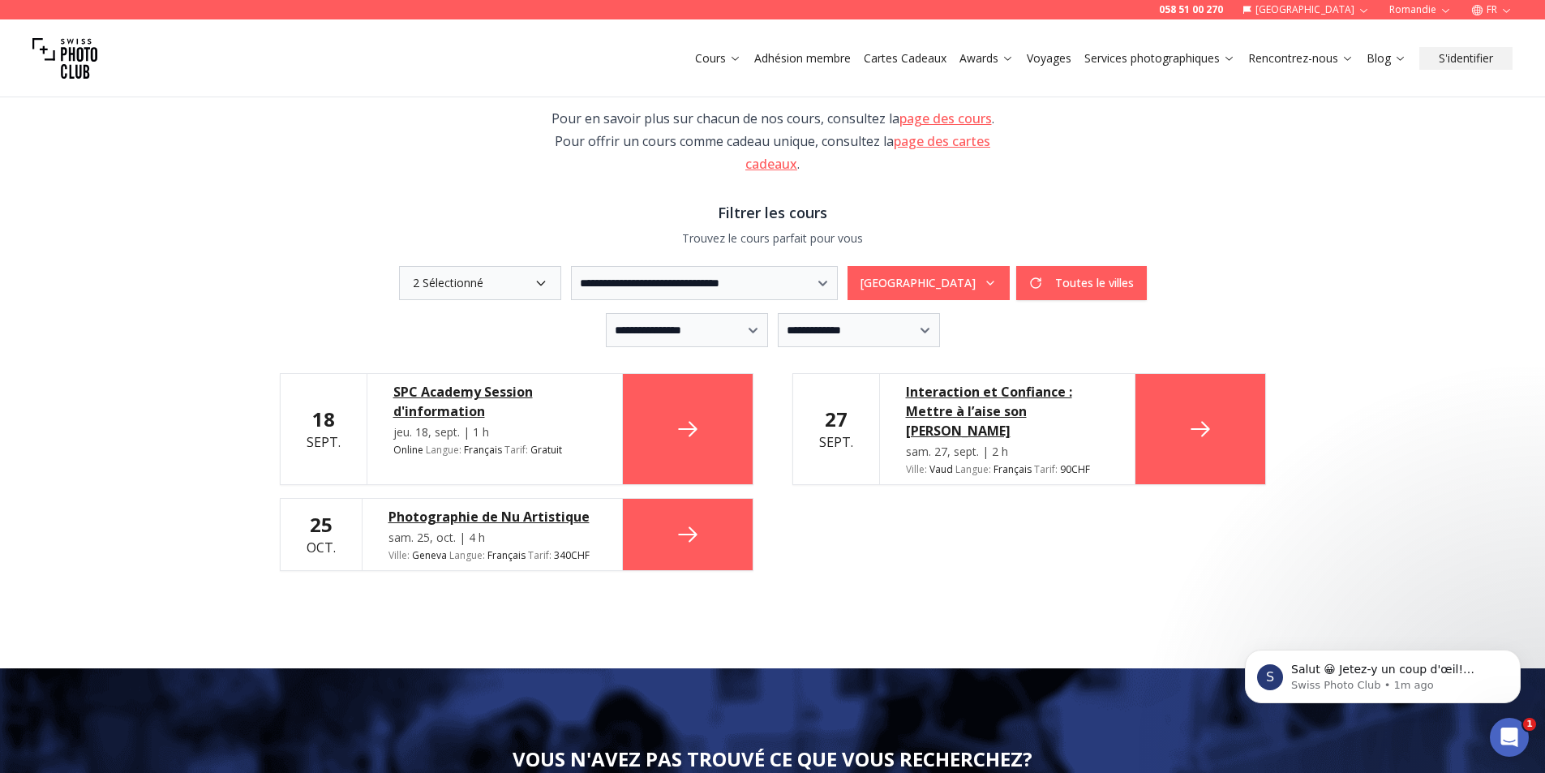
click at [507, 507] on div "Photographie de Nu Artistique" at bounding box center [492, 516] width 208 height 19
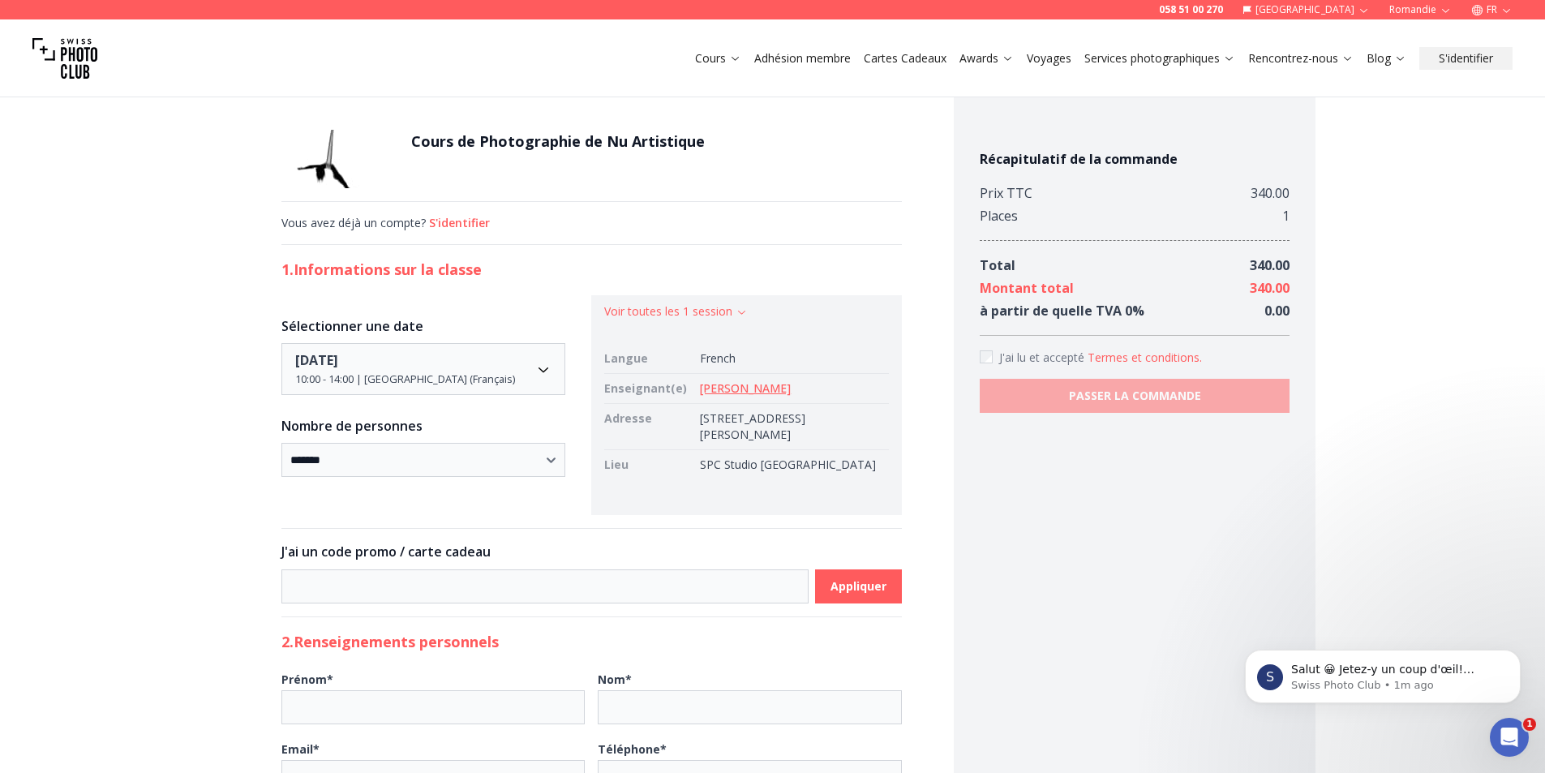
click at [762, 426] on td "[PERSON_NAME][STREET_ADDRESS]" at bounding box center [790, 427] width 195 height 46
click at [730, 436] on td "[PERSON_NAME][STREET_ADDRESS]" at bounding box center [790, 427] width 195 height 46
